Goal: Obtain resource: Download file/media

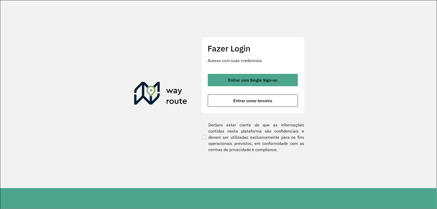
click at [250, 87] on div "Entrar com Single Sign-on Entrar como terceiro" at bounding box center [253, 90] width 90 height 33
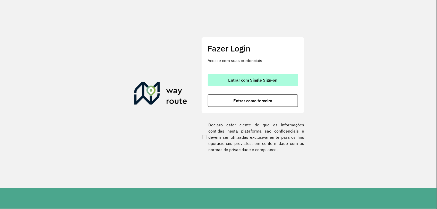
click at [257, 81] on span "Entrar com Single Sign-on" at bounding box center [252, 80] width 49 height 4
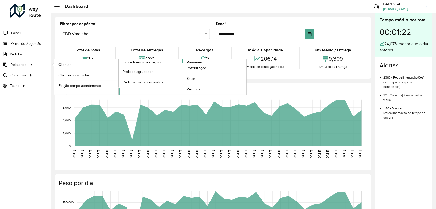
click at [204, 62] on link "Romaneio" at bounding box center [182, 76] width 128 height 35
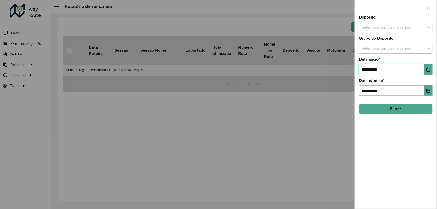
click at [366, 70] on input "**********" at bounding box center [391, 69] width 65 height 10
type input "**********"
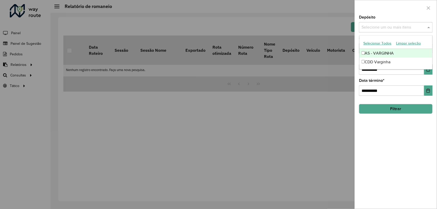
click at [424, 30] on input "text" at bounding box center [393, 27] width 66 height 6
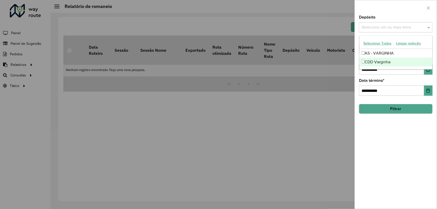
click at [413, 64] on div "CDD Varginha" at bounding box center [395, 62] width 73 height 9
click at [406, 108] on button "Filtrar" at bounding box center [396, 109] width 74 height 10
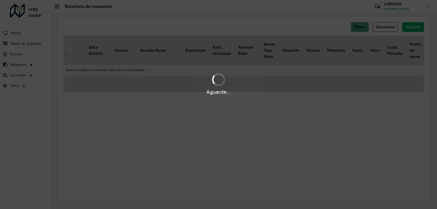
click at [394, 27] on div "Aguarde..." at bounding box center [218, 104] width 437 height 209
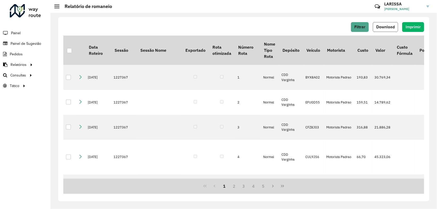
click at [392, 28] on span "Download" at bounding box center [385, 27] width 19 height 4
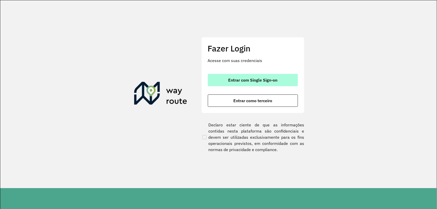
click at [240, 83] on button "Entrar com Single Sign-on" at bounding box center [253, 80] width 90 height 12
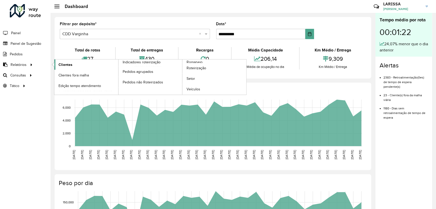
click at [73, 67] on link "Clientes" at bounding box center [86, 64] width 64 height 10
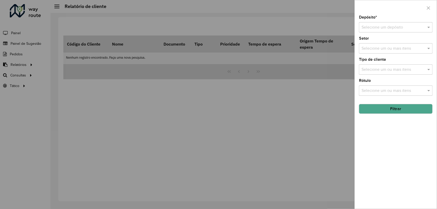
click at [391, 30] on input "text" at bounding box center [390, 27] width 58 height 6
click at [386, 52] on span "CDD Varginha" at bounding box center [374, 51] width 26 height 4
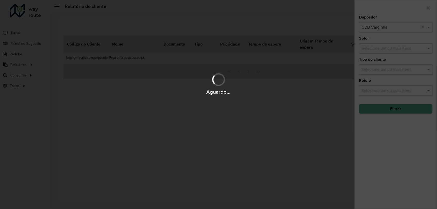
click at [398, 115] on div "Aguarde..." at bounding box center [218, 104] width 437 height 209
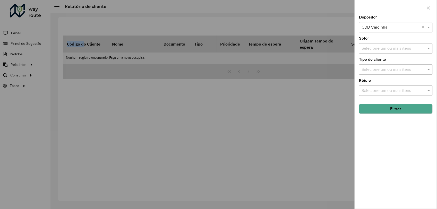
click at [398, 115] on div "Depósito * Selecione um depósito × CDD Varginha × Setor Selecione um ou mais it…" at bounding box center [396, 111] width 82 height 193
drag, startPoint x: 398, startPoint y: 115, endPoint x: 400, endPoint y: 111, distance: 4.2
click at [400, 111] on button "Filtrar" at bounding box center [396, 109] width 74 height 10
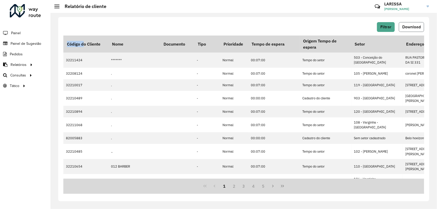
click at [408, 28] on span "Download" at bounding box center [411, 27] width 19 height 4
